Goal: Find contact information: Find contact information

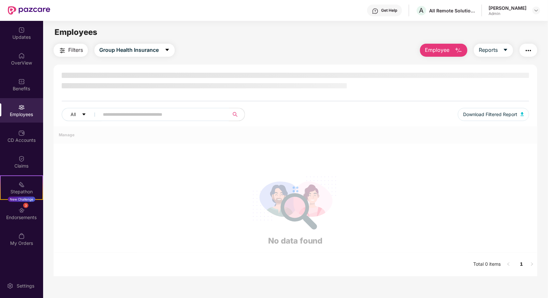
click at [146, 117] on input "text" at bounding box center [161, 115] width 117 height 10
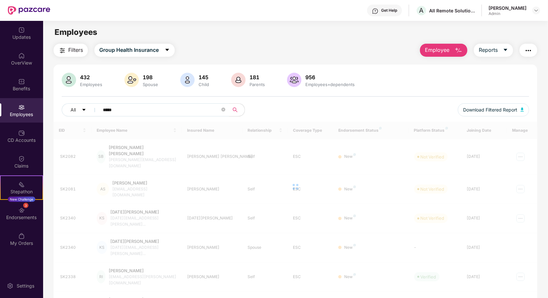
type input "*****"
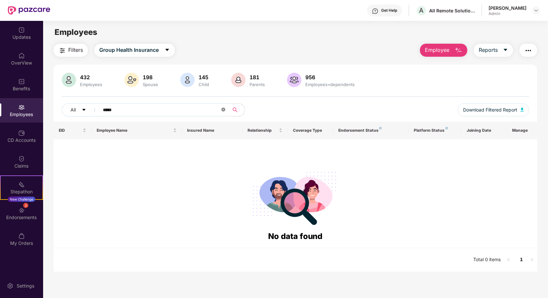
click at [224, 110] on icon "close-circle" at bounding box center [223, 110] width 4 height 4
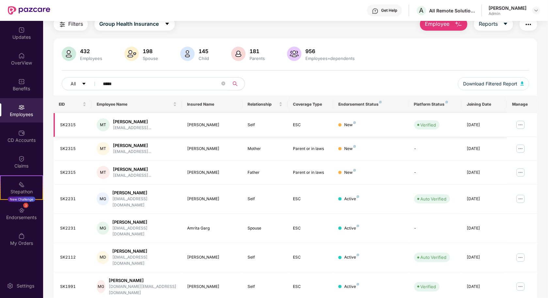
scroll to position [53, 0]
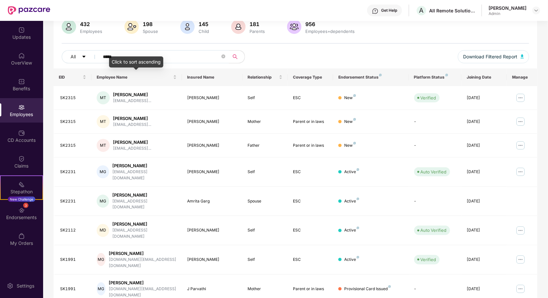
click at [139, 57] on div "Click to sort ascending" at bounding box center [136, 61] width 54 height 11
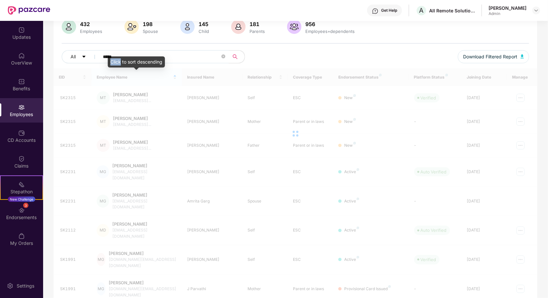
click at [139, 57] on div "Click to sort descending" at bounding box center [136, 61] width 57 height 11
click at [132, 55] on input "*****" at bounding box center [161, 57] width 117 height 10
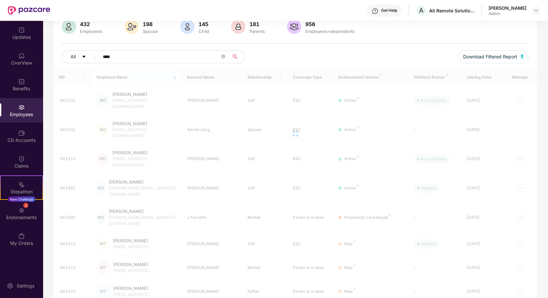
scroll to position [21, 0]
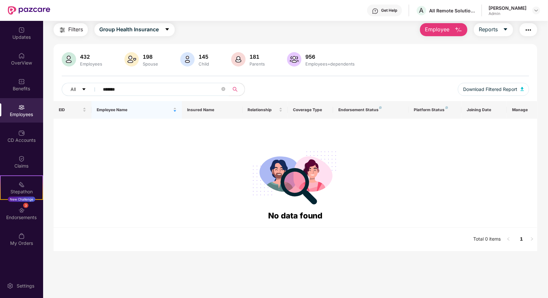
type input "*******"
click at [537, 9] on img at bounding box center [535, 10] width 5 height 5
click at [484, 39] on div "Logout" at bounding box center [505, 38] width 85 height 13
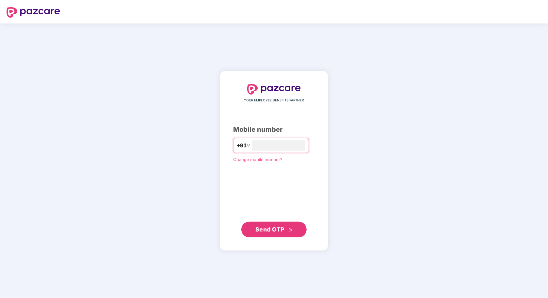
type input "**********"
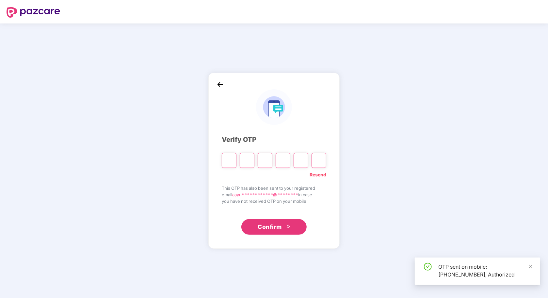
type input "*"
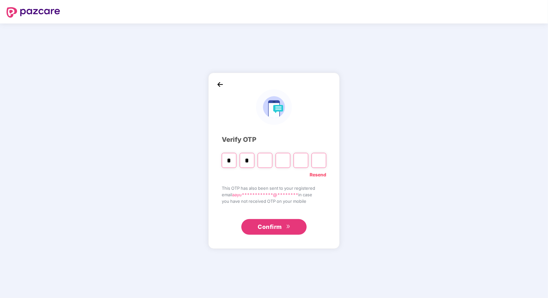
type input "*"
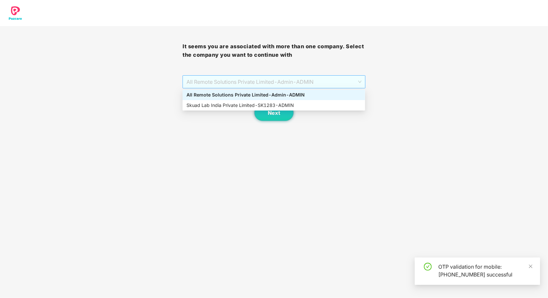
click at [256, 81] on span "All Remote Solutions Private Limited - Admin - ADMIN" at bounding box center [273, 82] width 175 height 12
click at [256, 106] on div "Skuad Lab India Private Limited - SK1283 - ADMIN" at bounding box center [273, 105] width 175 height 7
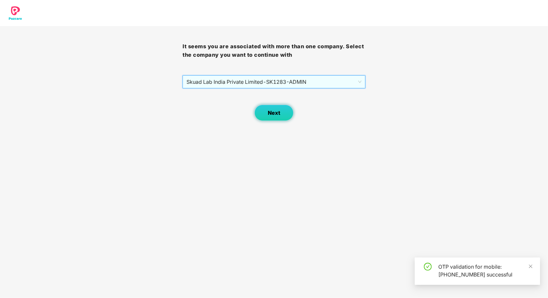
click at [279, 117] on button "Next" at bounding box center [273, 113] width 39 height 16
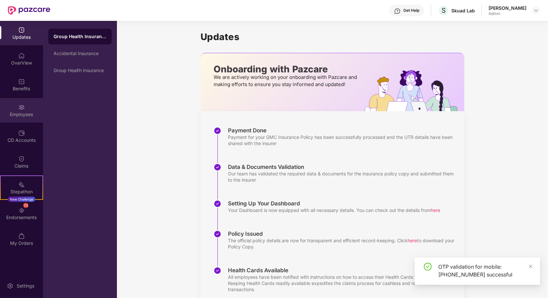
click at [23, 107] on img at bounding box center [21, 107] width 7 height 7
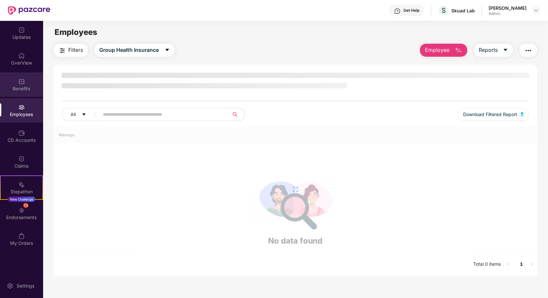
click at [16, 80] on div "Benefits" at bounding box center [21, 84] width 43 height 24
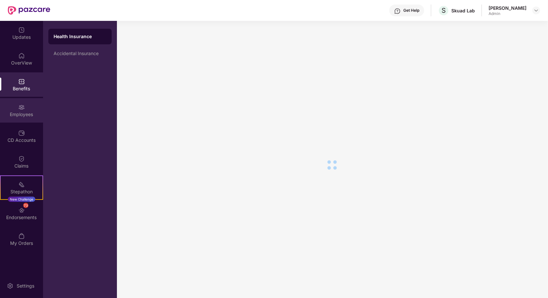
click at [20, 115] on div "Employees" at bounding box center [21, 114] width 43 height 7
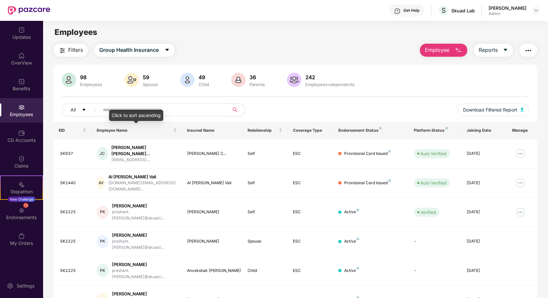
click at [122, 112] on div "Click to sort ascending" at bounding box center [136, 115] width 54 height 11
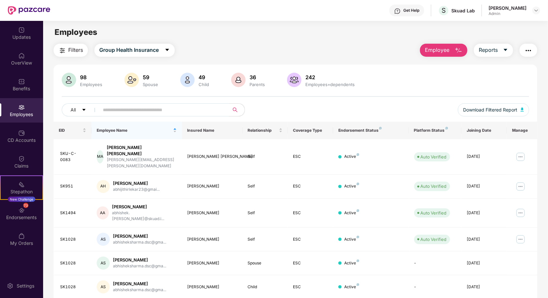
click at [187, 107] on input "text" at bounding box center [161, 110] width 117 height 10
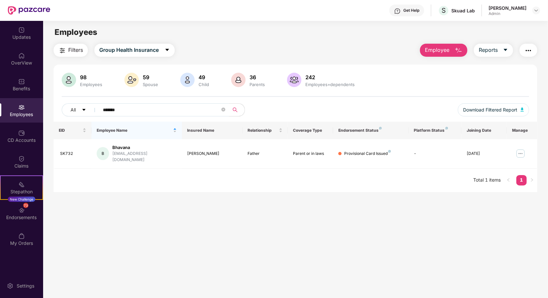
type input "*******"
click at [396, 12] on img at bounding box center [397, 11] width 7 height 7
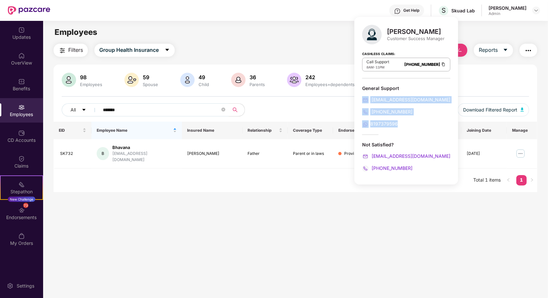
drag, startPoint x: 400, startPoint y: 123, endPoint x: 361, endPoint y: 100, distance: 44.8
click at [361, 100] on div "[PERSON_NAME] Customer Success Manager Cashless Claims: Call Support 8AM - 11PM…" at bounding box center [406, 101] width 104 height 168
copy div "[EMAIL_ADDRESS][DOMAIN_NAME] [PHONE_NUMBER] 8197379596"
